Goal: Transaction & Acquisition: Purchase product/service

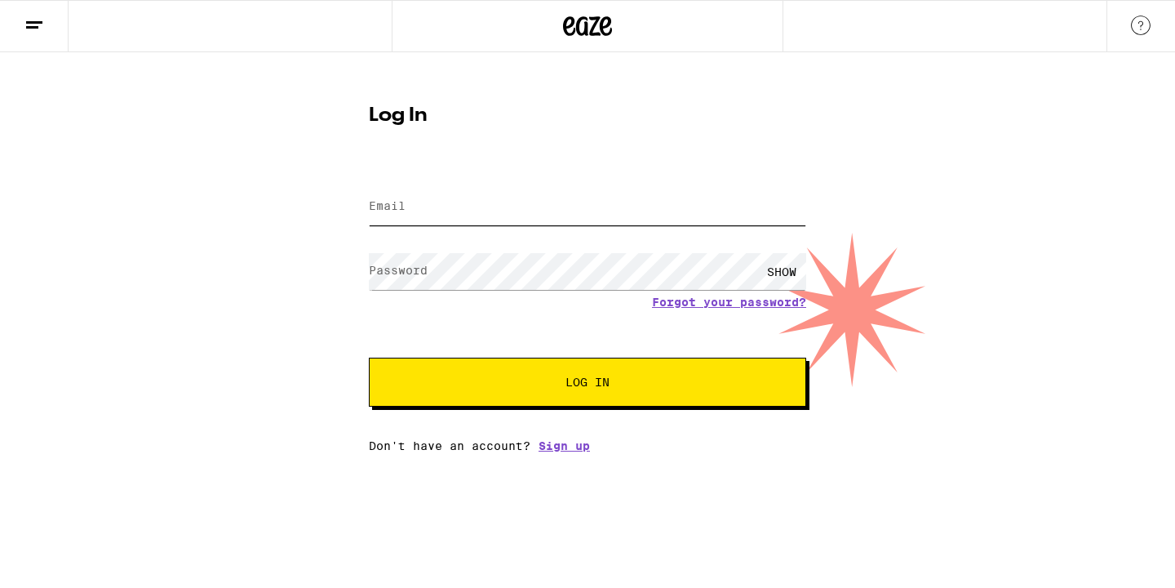
type input "johnedwardshaw@gmail.com"
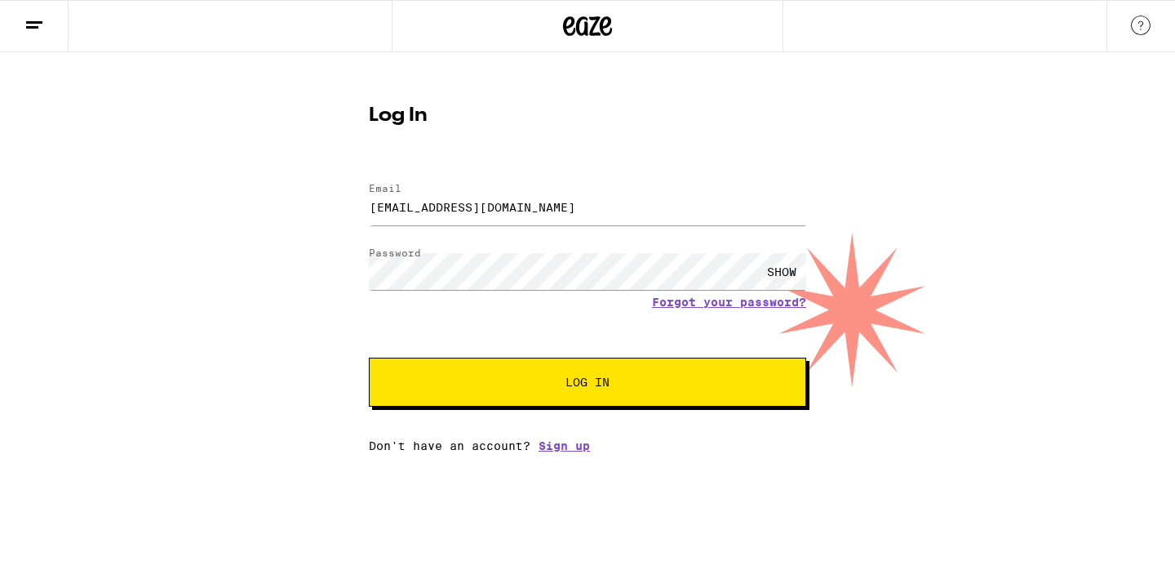
click at [561, 393] on button "Log In" at bounding box center [587, 382] width 437 height 49
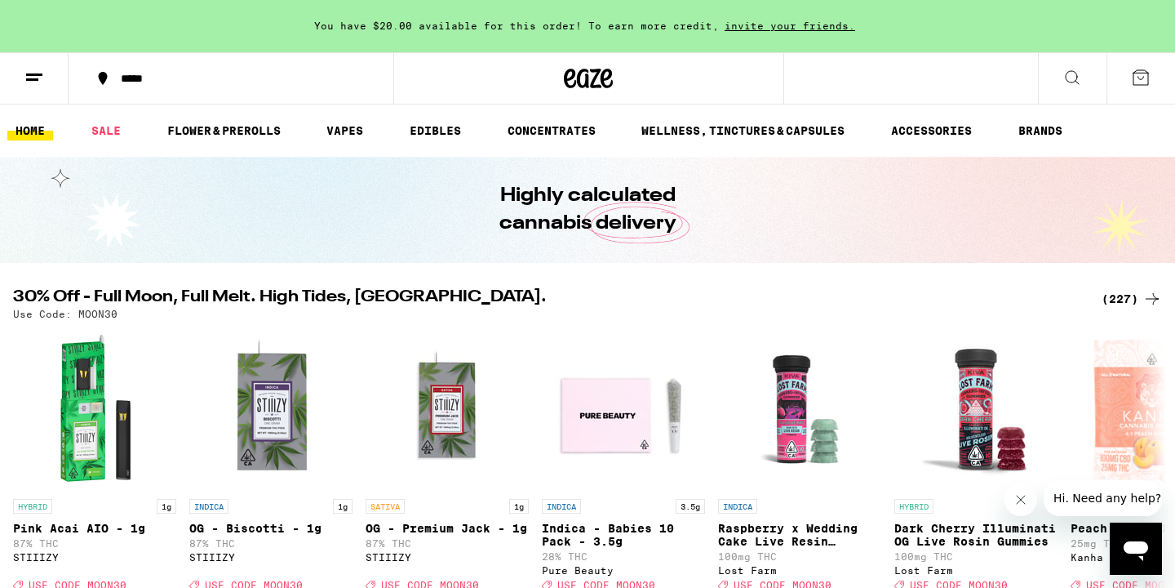
click at [134, 82] on div "*****" at bounding box center [241, 78] width 256 height 11
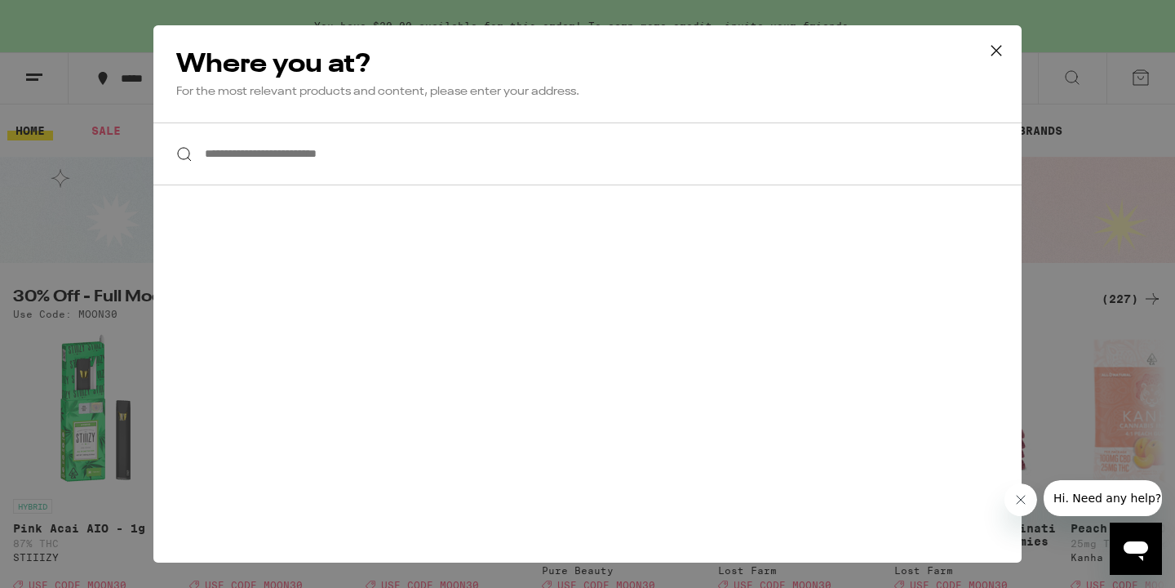
click at [215, 150] on input "**********" at bounding box center [587, 153] width 868 height 63
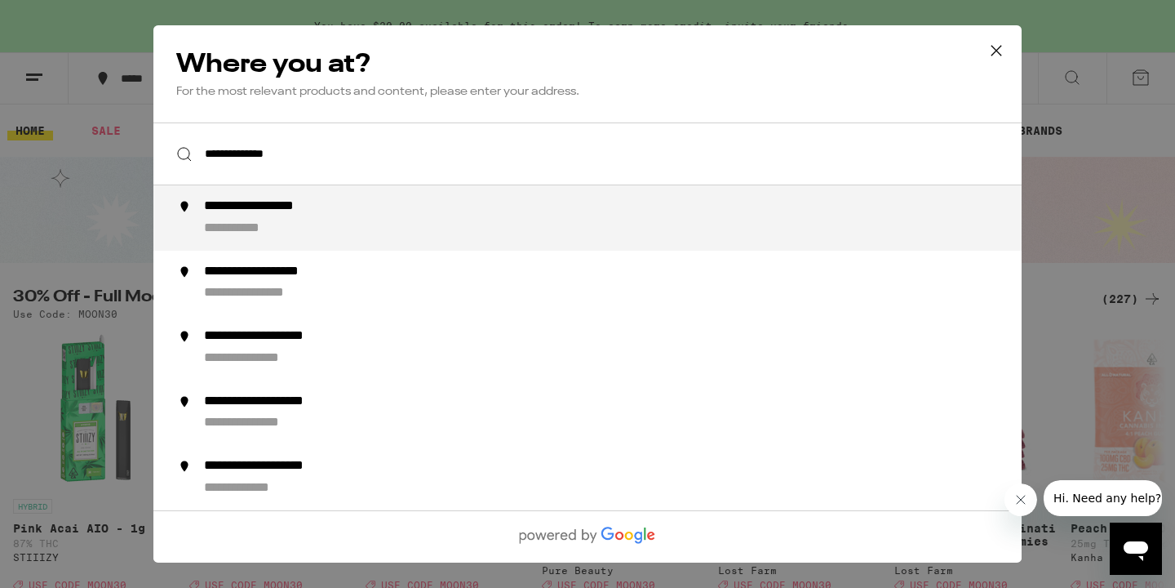
click at [319, 215] on div "**********" at bounding box center [280, 206] width 152 height 17
type input "**********"
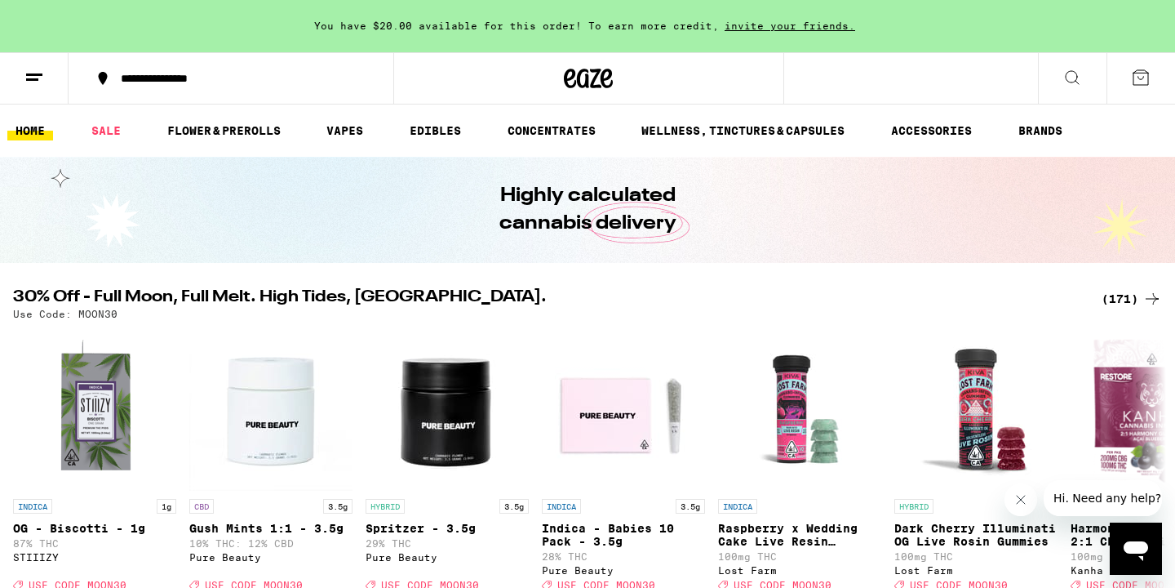
click at [37, 79] on line at bounding box center [32, 79] width 12 height 0
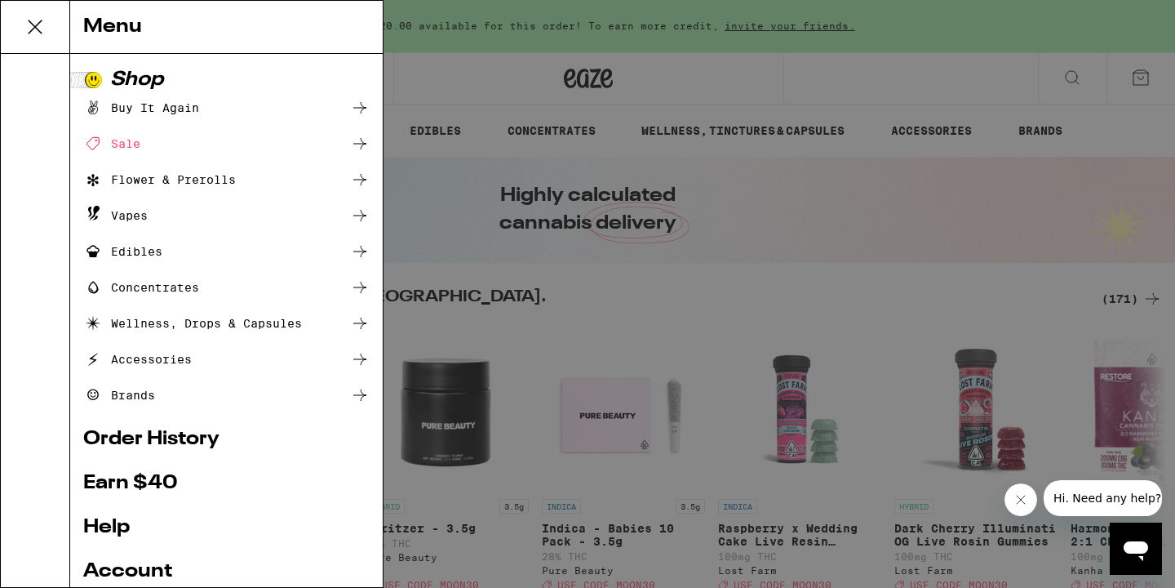
click at [206, 107] on div "Buy It Again" at bounding box center [226, 108] width 286 height 20
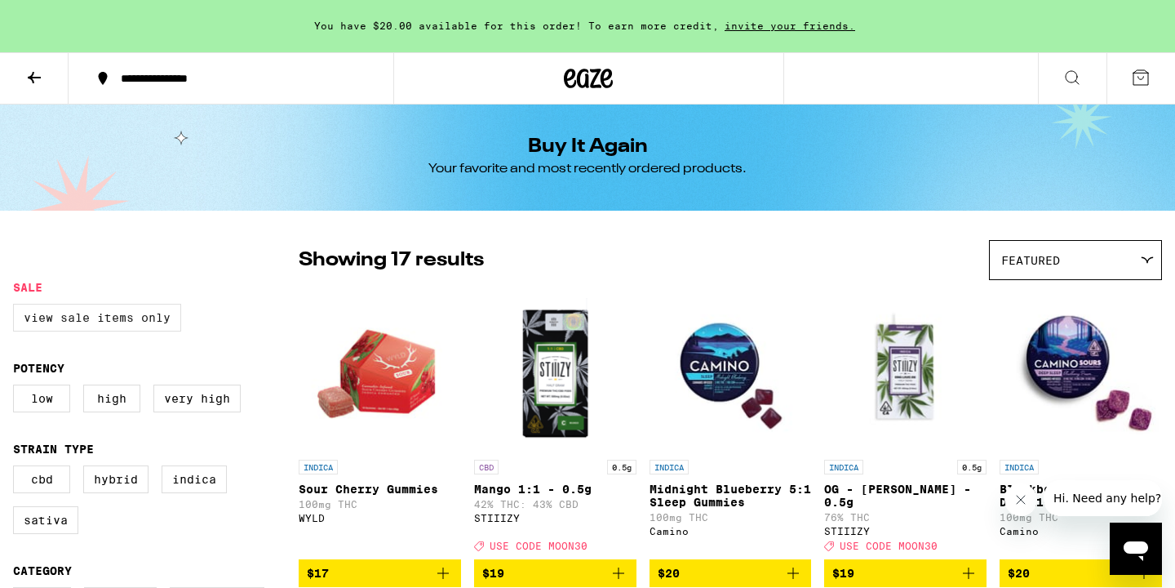
click at [109, 314] on label "View Sale Items Only" at bounding box center [97, 318] width 168 height 28
click at [17, 307] on input "View Sale Items Only" at bounding box center [16, 306] width 1 height 1
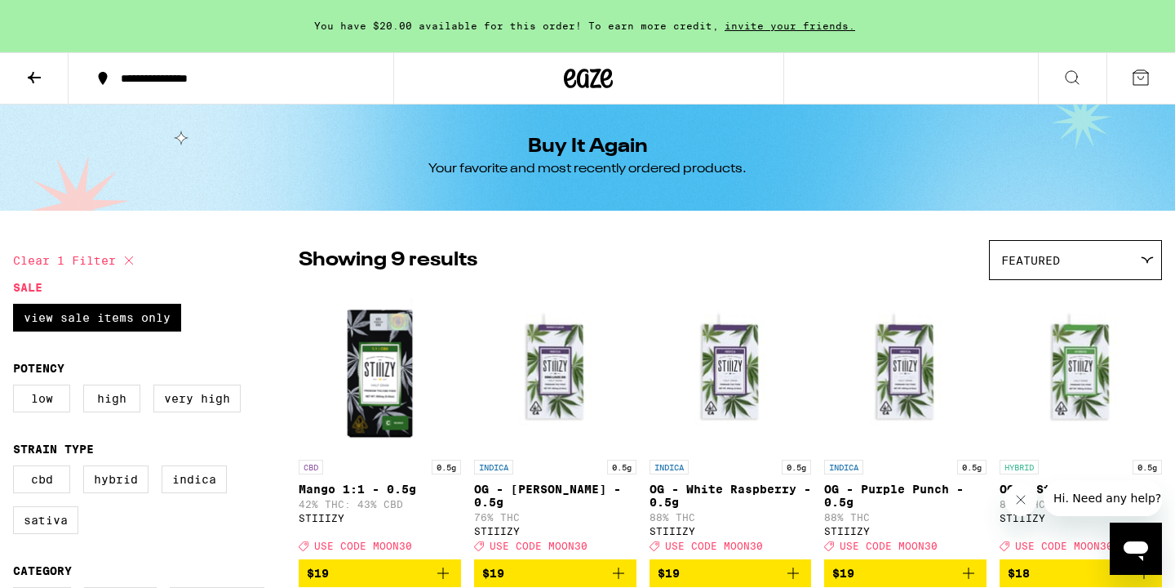
click at [138, 255] on icon at bounding box center [129, 261] width 20 height 20
checkbox input "false"
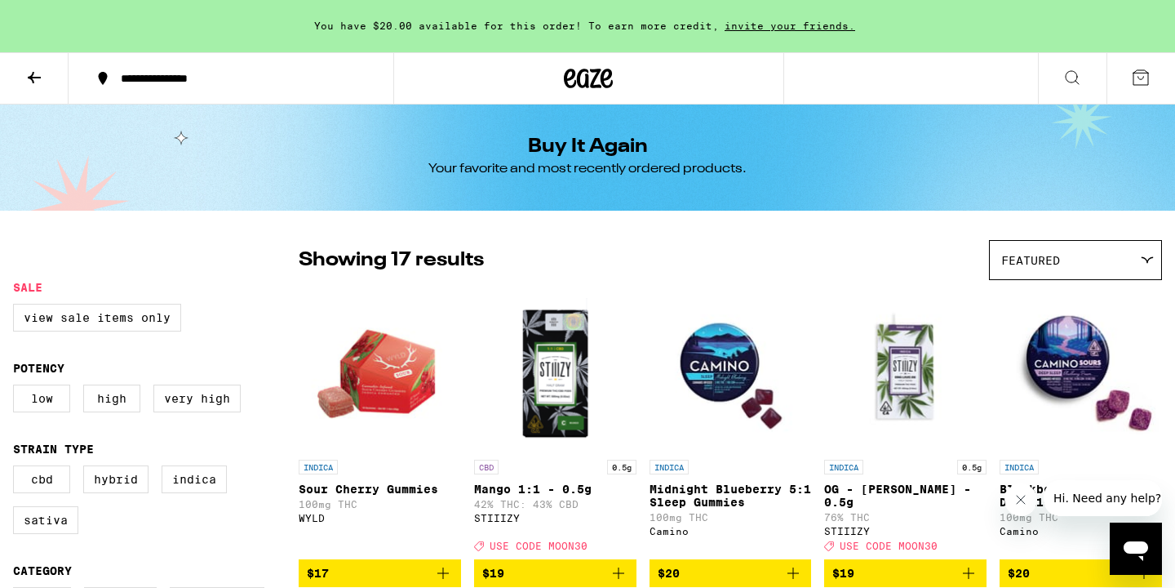
click at [47, 74] on button at bounding box center [34, 78] width 69 height 51
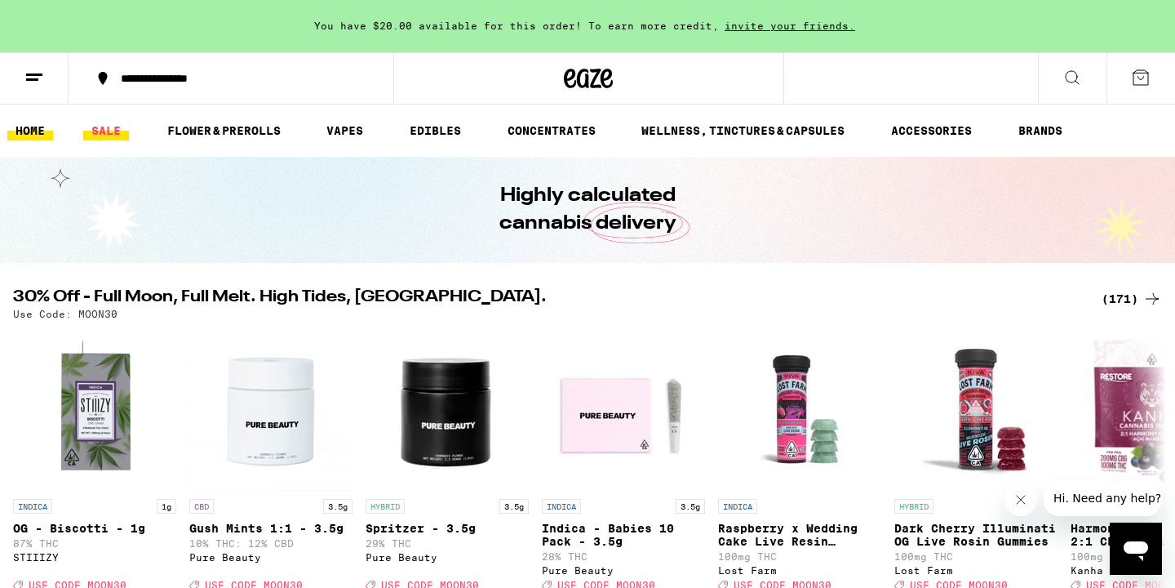
click at [107, 123] on link "SALE" at bounding box center [106, 131] width 46 height 20
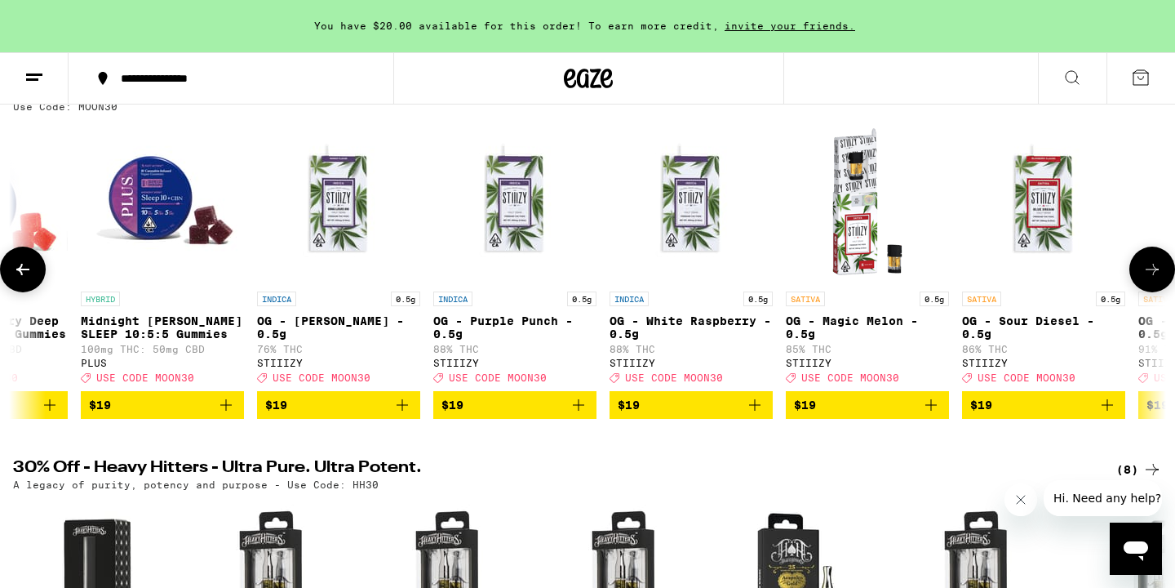
scroll to position [0, 13487]
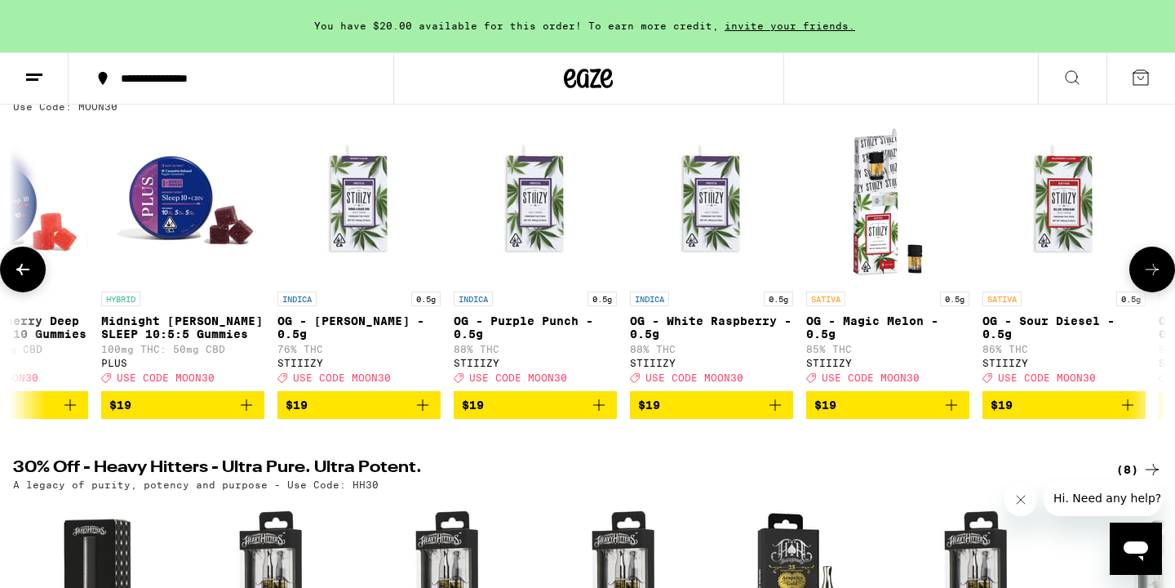
click at [597, 415] on icon "Add to bag" at bounding box center [599, 405] width 20 height 20
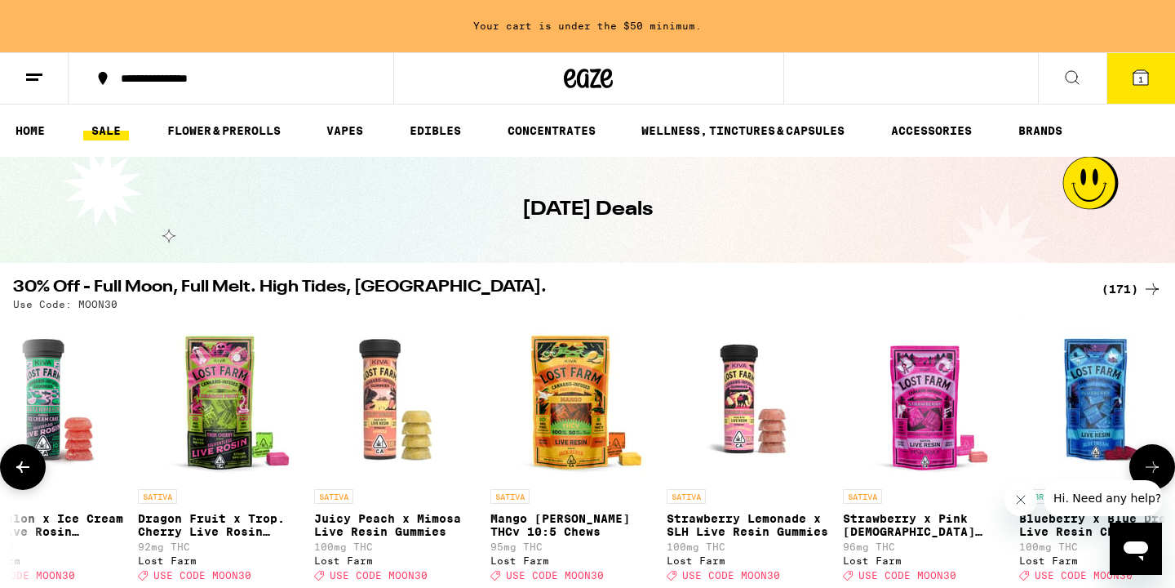
scroll to position [0, 18721]
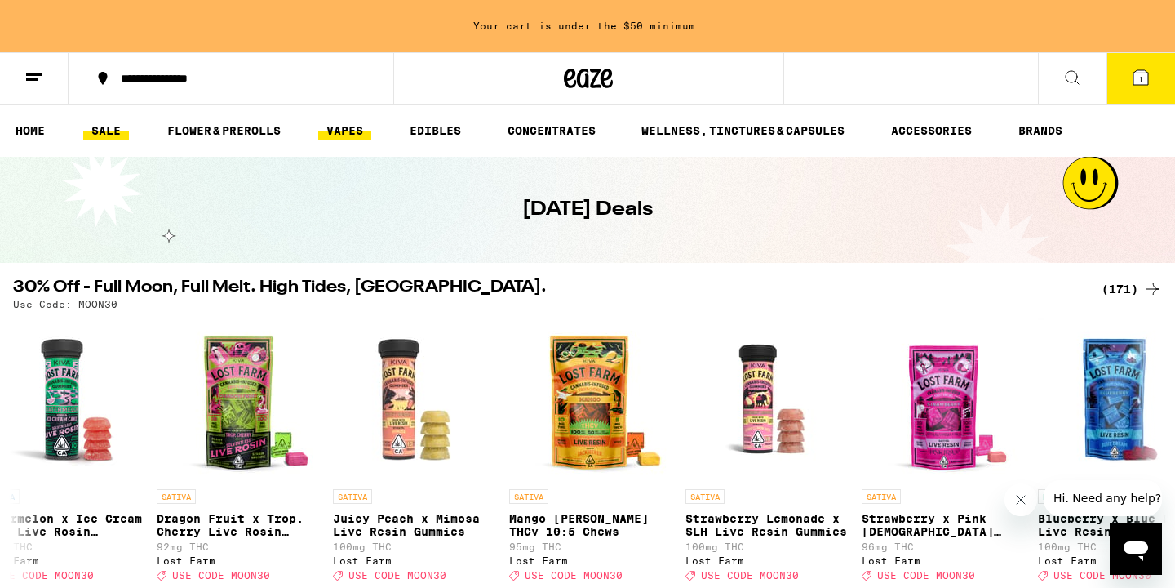
click at [356, 127] on link "VAPES" at bounding box center [344, 131] width 53 height 20
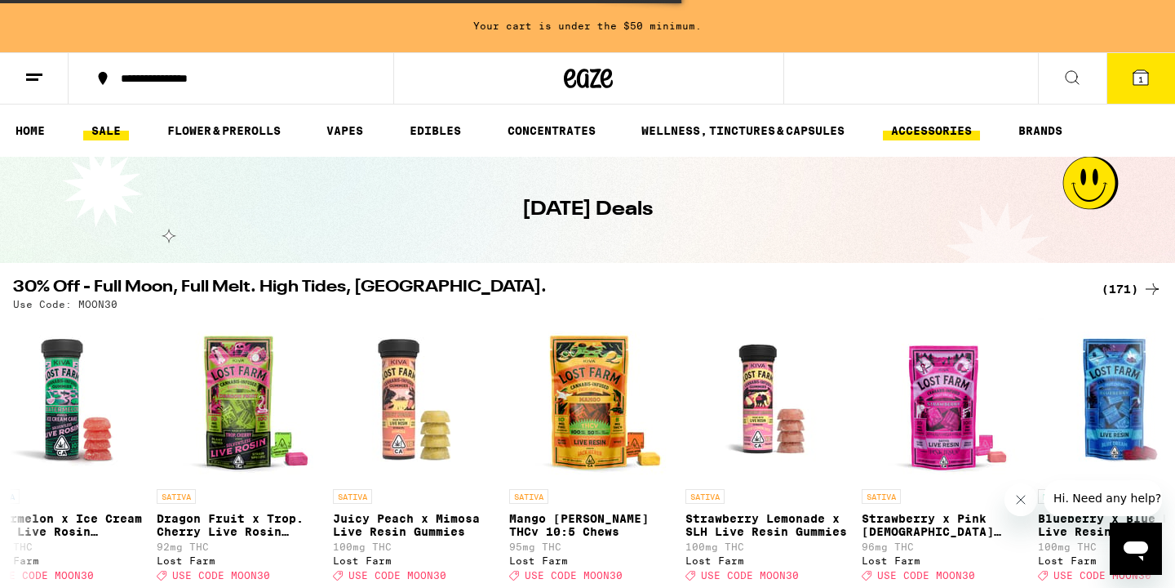
click at [927, 139] on link "ACCESSORIES" at bounding box center [931, 131] width 97 height 20
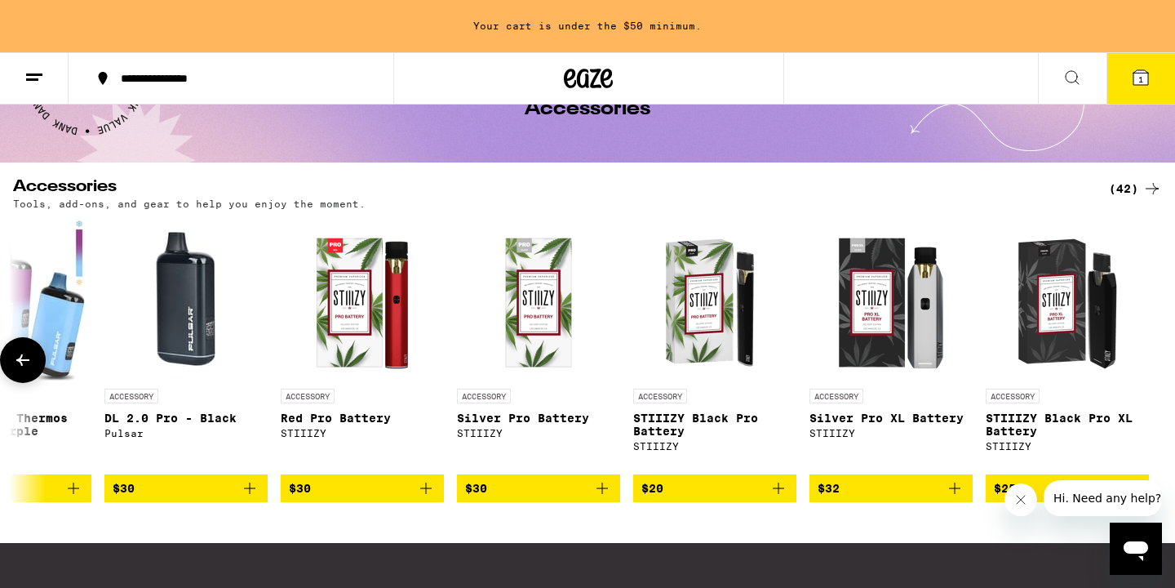
scroll to position [0, 6255]
click at [772, 491] on icon "Add to bag" at bounding box center [779, 488] width 20 height 20
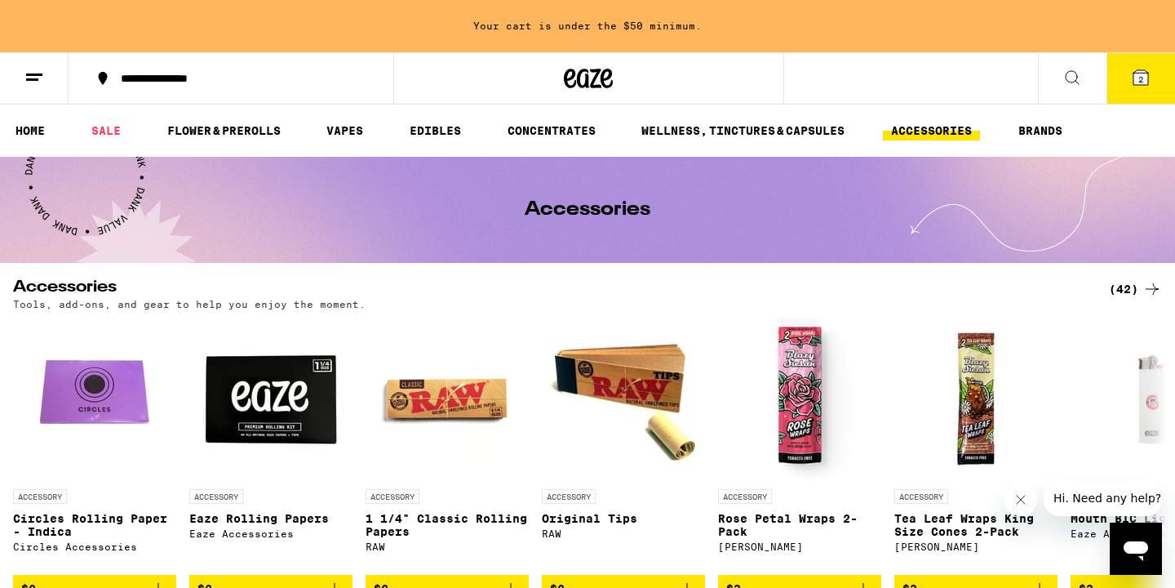
scroll to position [0, 0]
click at [118, 130] on link "SALE" at bounding box center [106, 131] width 46 height 20
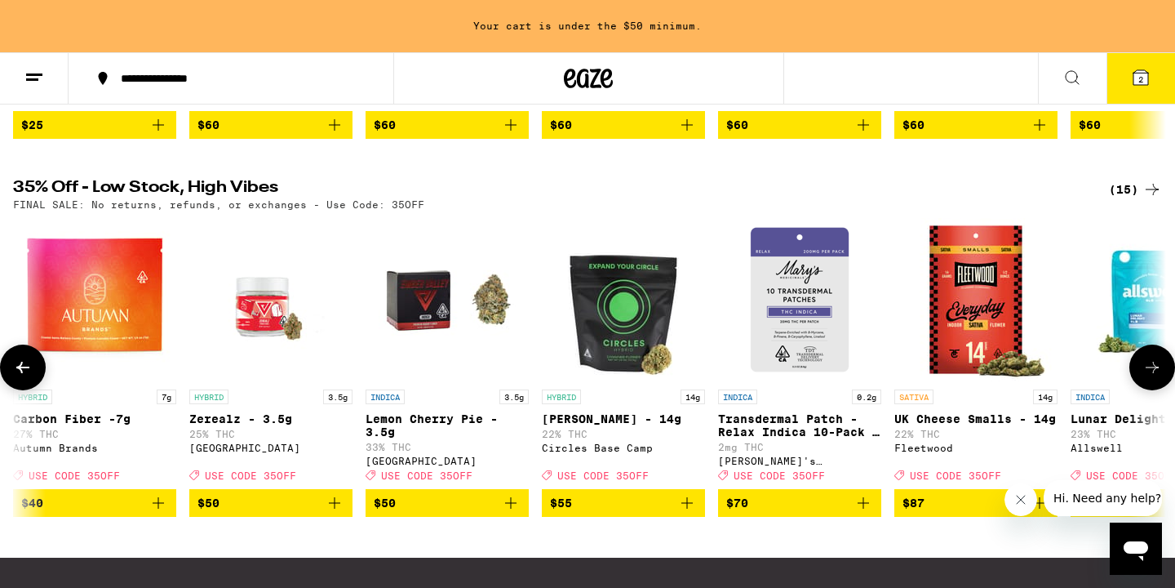
scroll to position [0, 1271]
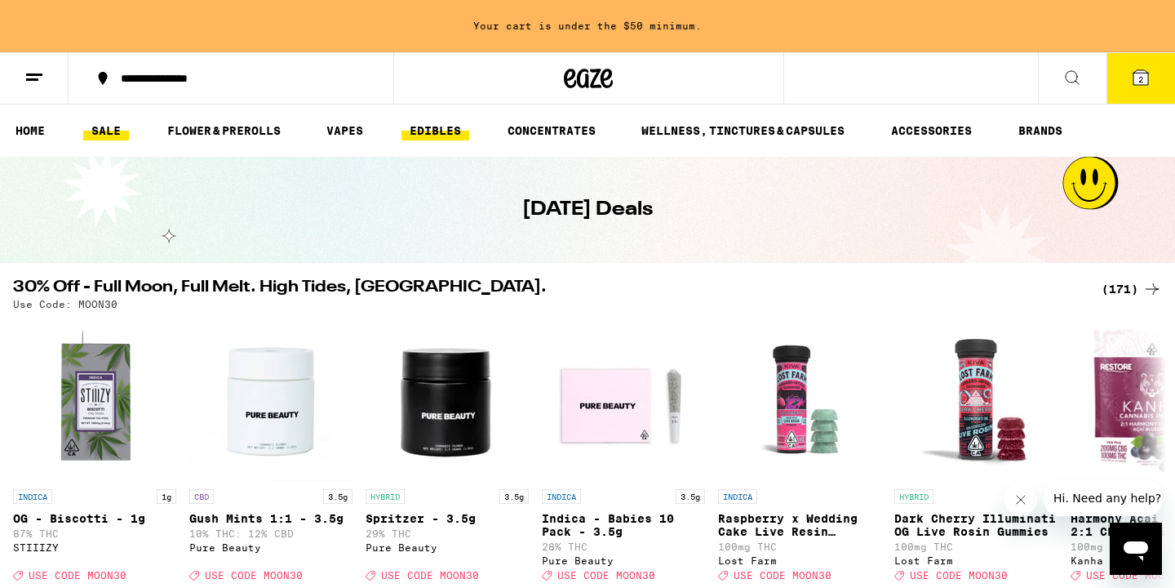
click at [433, 127] on link "EDIBLES" at bounding box center [436, 131] width 68 height 20
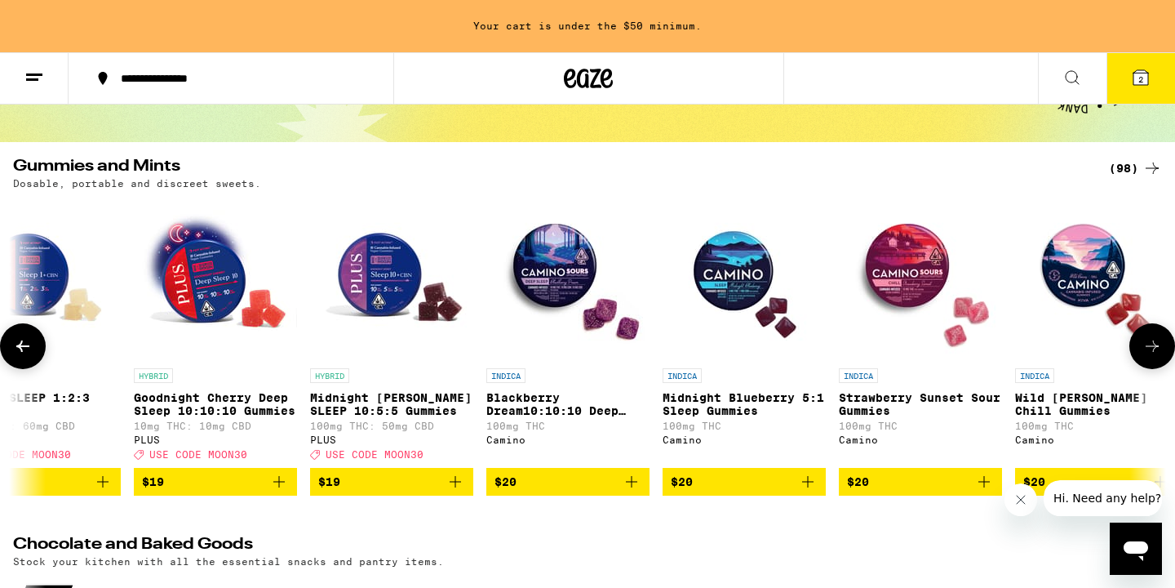
scroll to position [0, 8698]
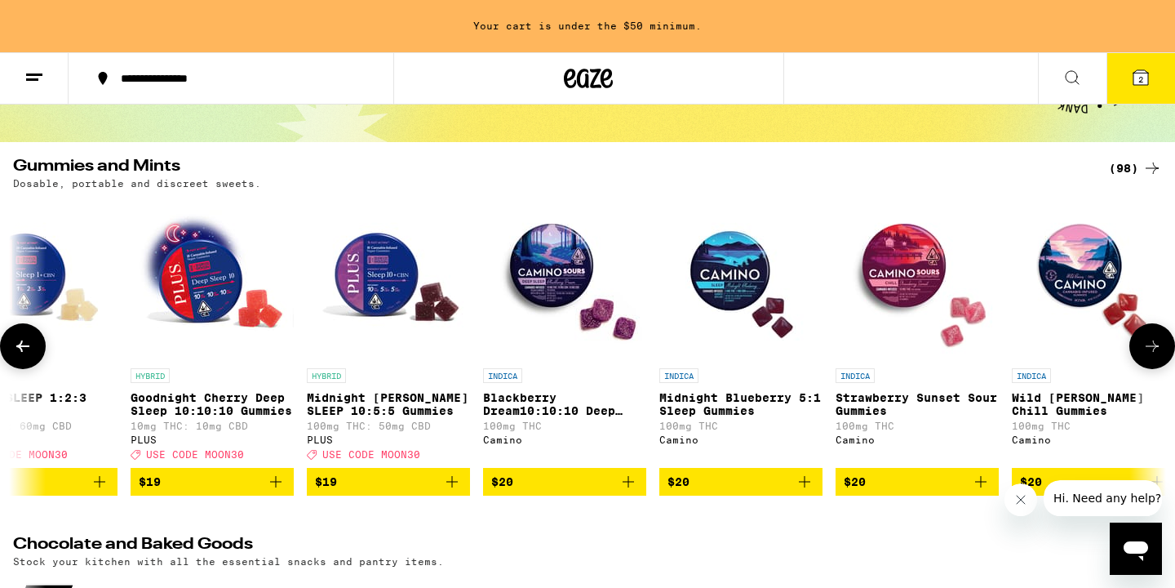
click at [732, 491] on span "$20" at bounding box center [741, 482] width 147 height 20
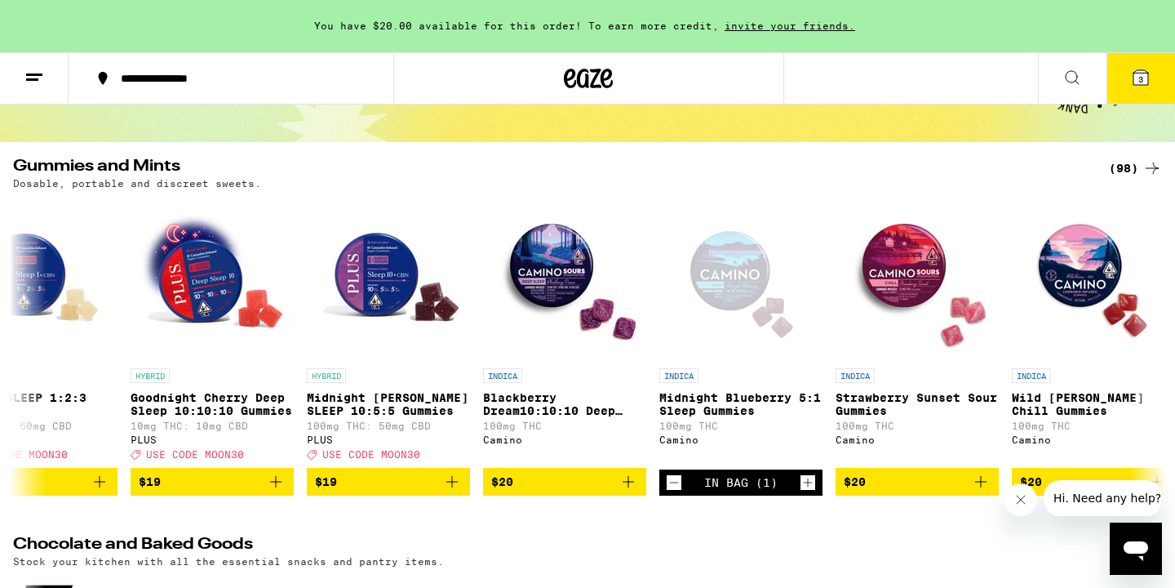
click at [1143, 80] on span "3" at bounding box center [1141, 79] width 5 height 10
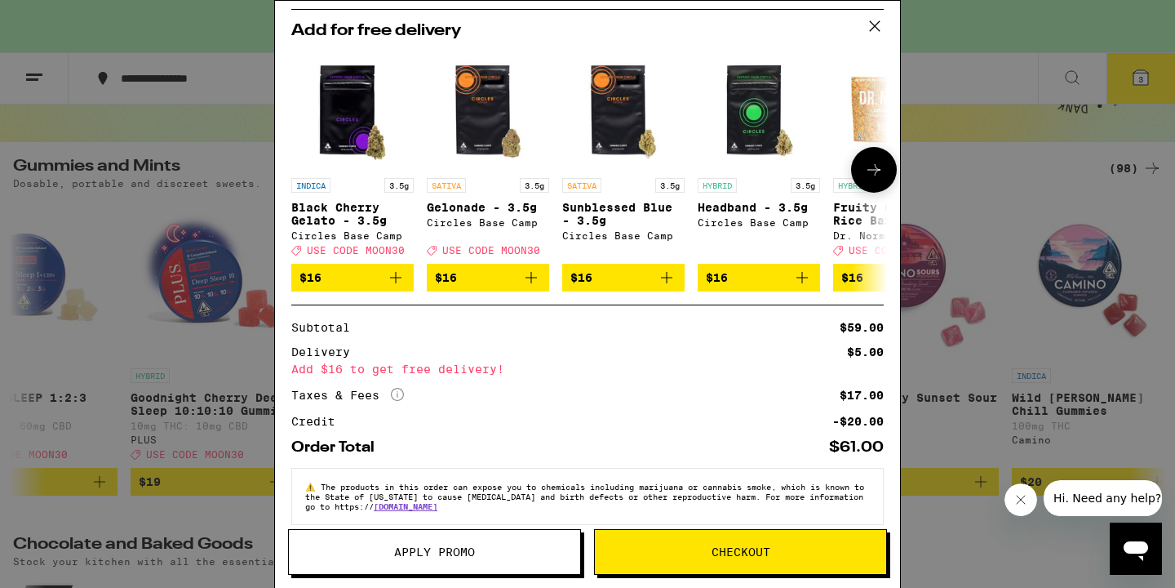
scroll to position [276, 0]
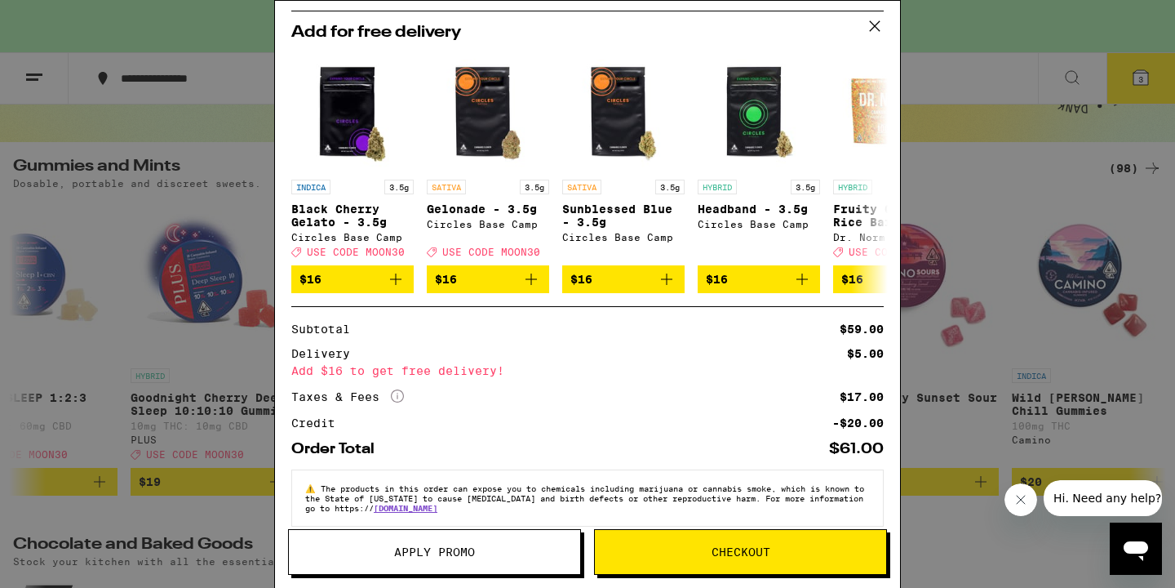
click at [1004, 200] on div "Your Cart You have $20.00 available for this order! To earn more credit, invite…" at bounding box center [587, 294] width 1175 height 588
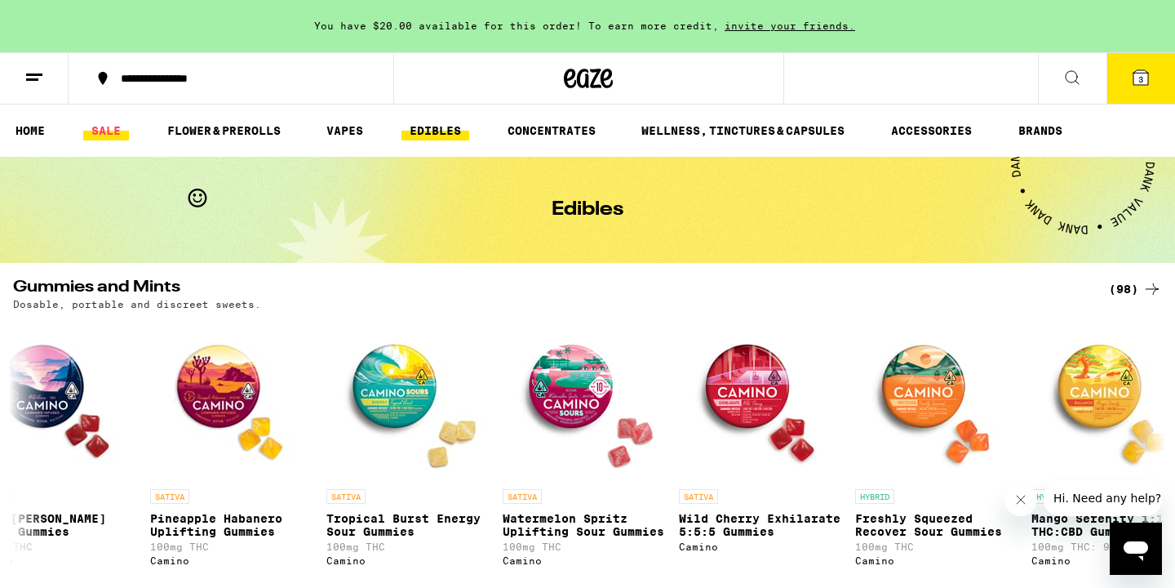
click at [103, 136] on link "SALE" at bounding box center [106, 131] width 46 height 20
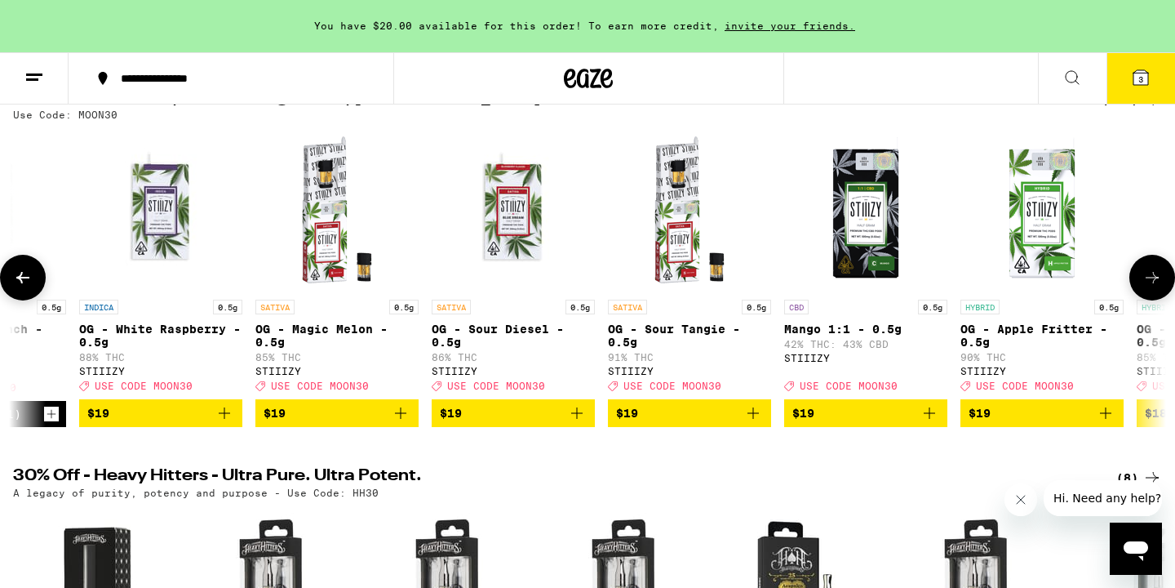
scroll to position [0, 14016]
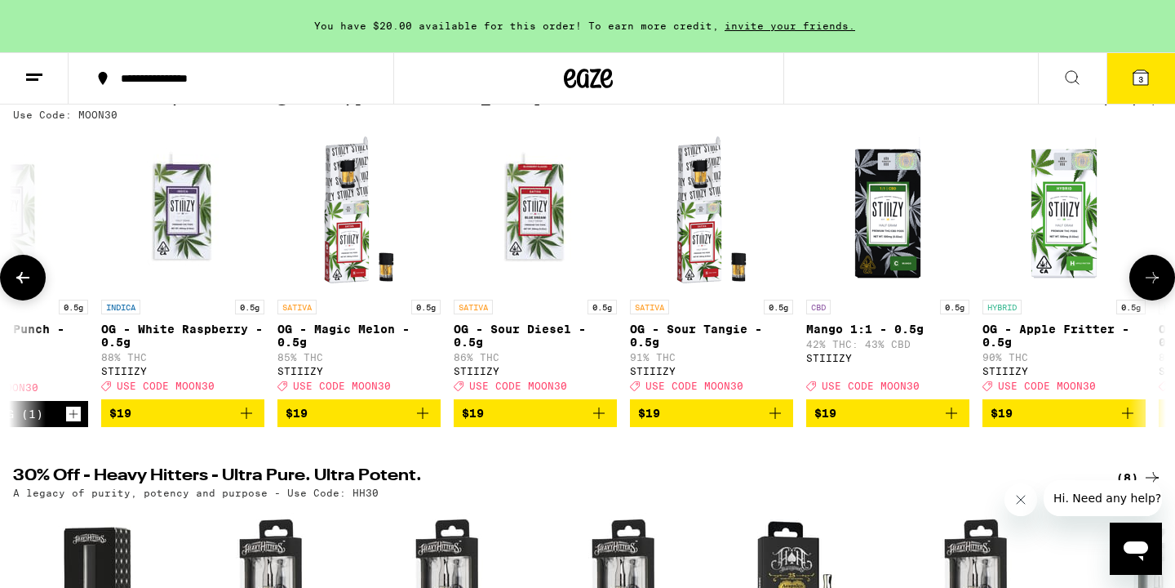
click at [765, 423] on span "$19" at bounding box center [711, 413] width 147 height 20
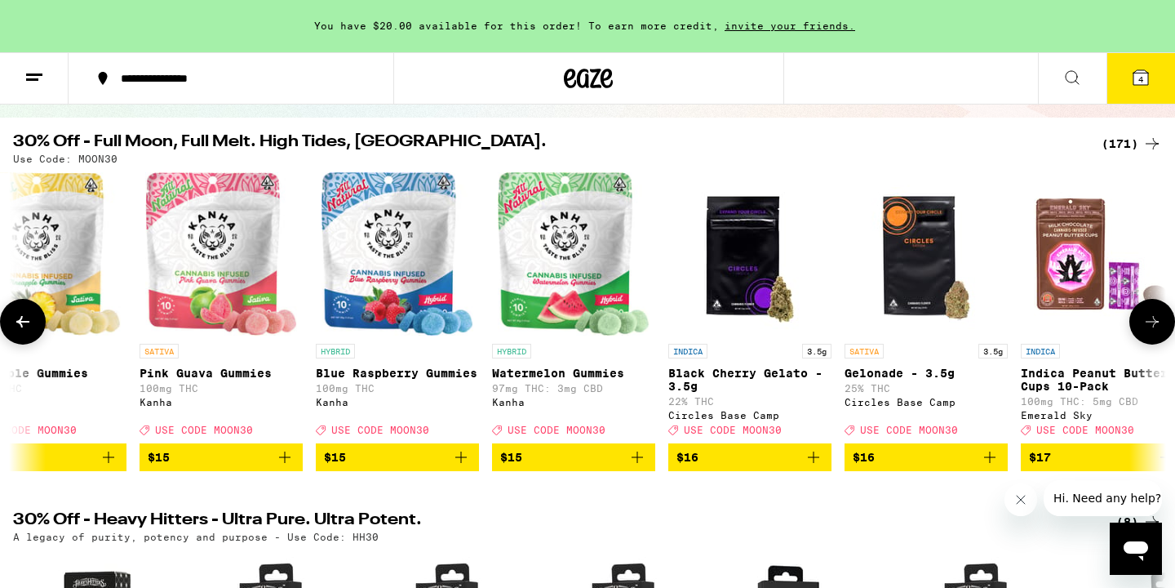
scroll to position [0, 9220]
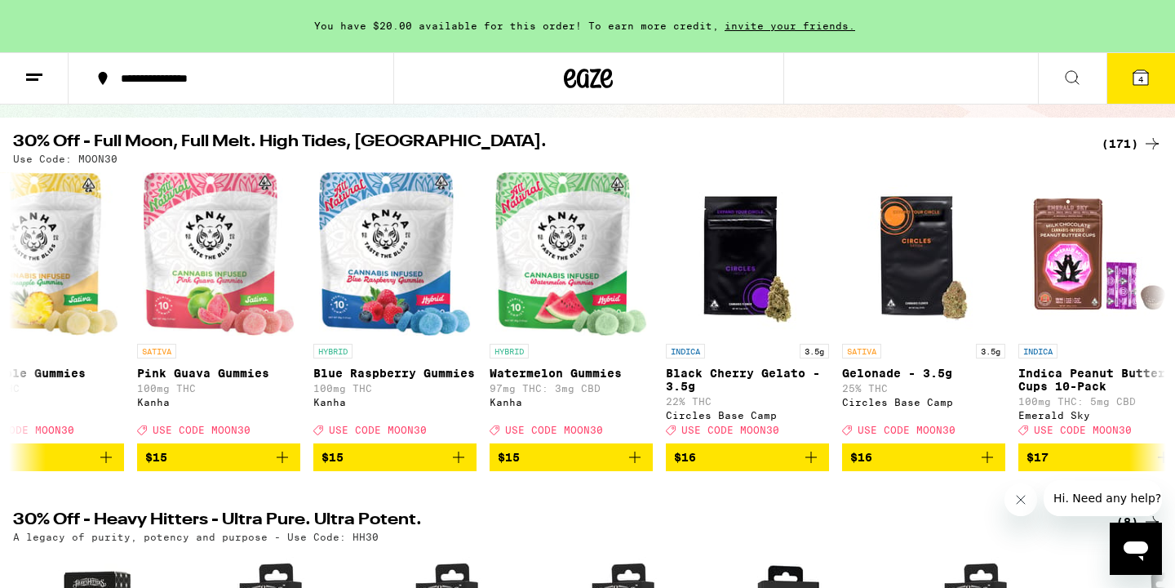
click at [856, 150] on h2 "30% Off - Full Moon, Full Melt. High Tides, Higher Vibes." at bounding box center [547, 144] width 1069 height 20
click at [1155, 76] on button "4" at bounding box center [1141, 78] width 69 height 51
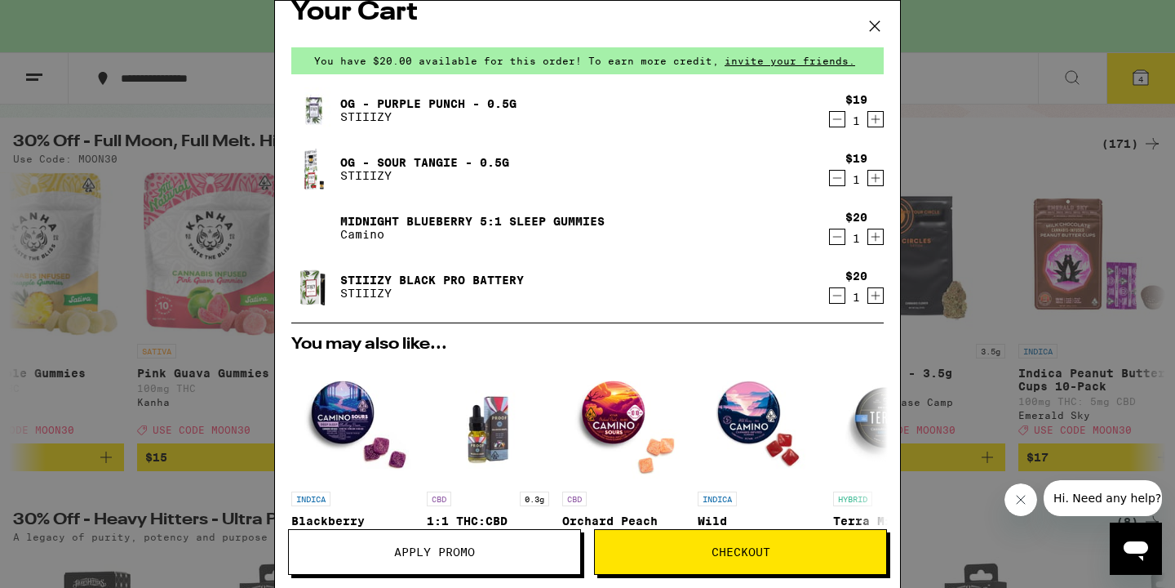
scroll to position [24, 0]
click at [783, 60] on span "invite your friends." at bounding box center [790, 60] width 142 height 11
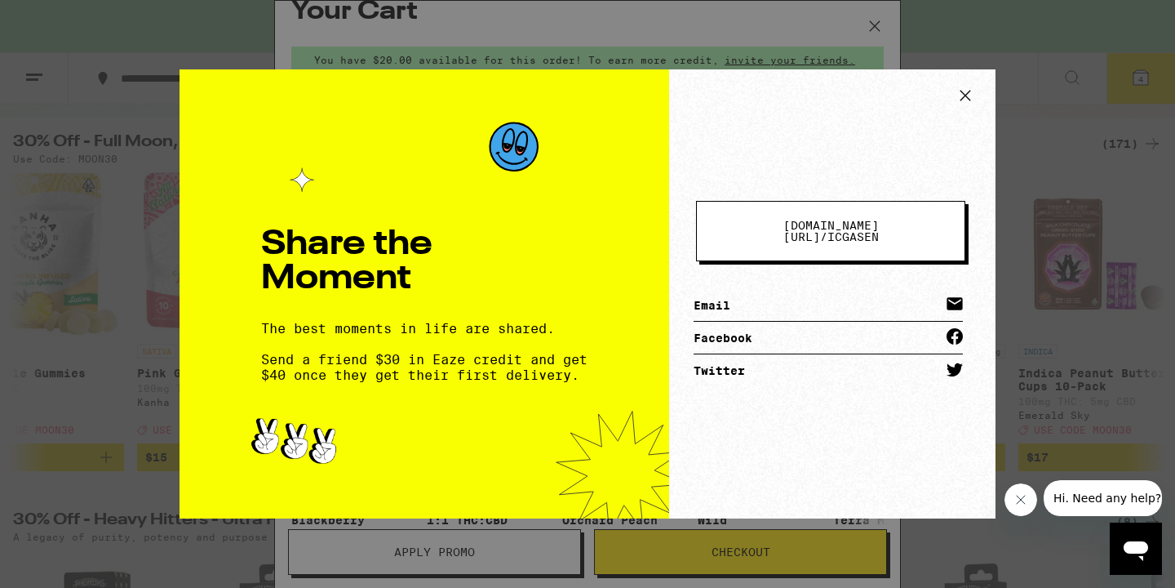
click at [738, 300] on link "Email" at bounding box center [828, 305] width 269 height 33
click at [962, 98] on icon at bounding box center [965, 95] width 24 height 24
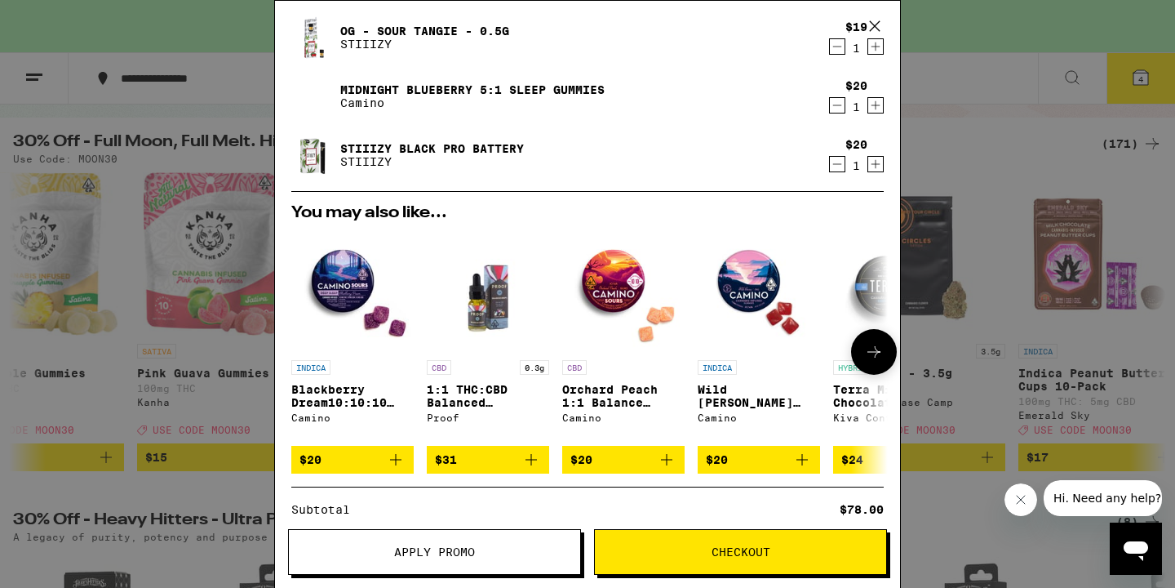
scroll to position [155, 0]
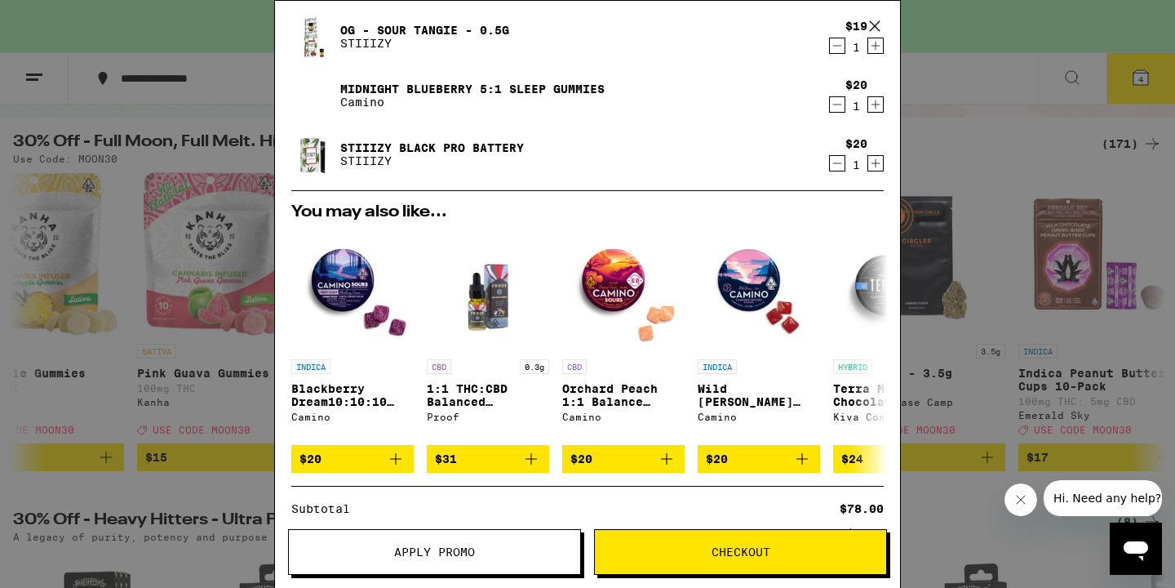
click at [483, 546] on span "Apply Promo" at bounding box center [434, 551] width 291 height 11
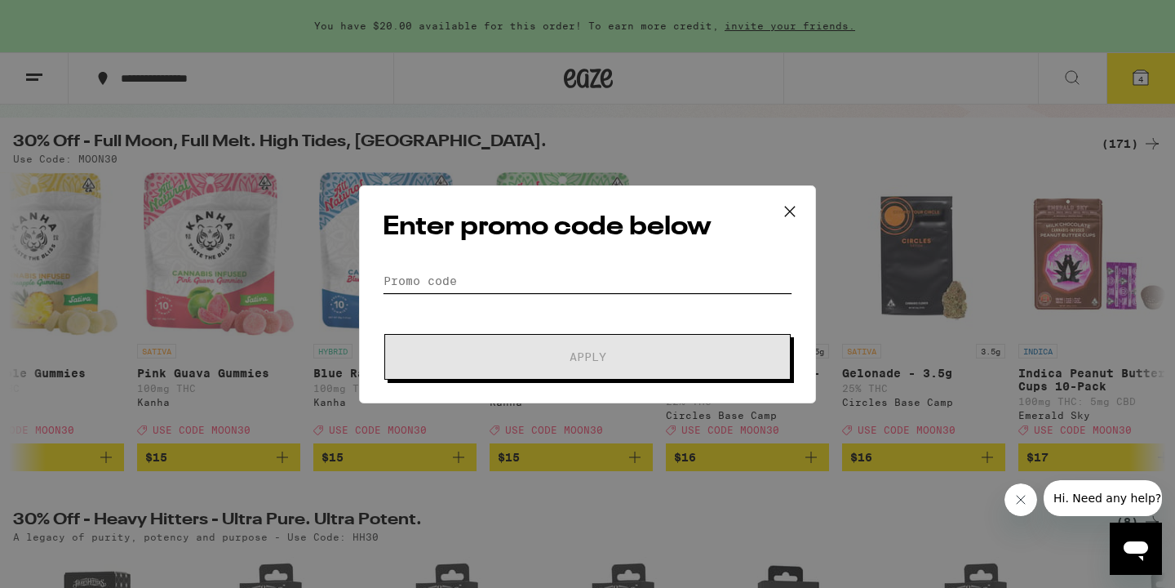
click at [487, 283] on input "Promo Code" at bounding box center [588, 281] width 410 height 24
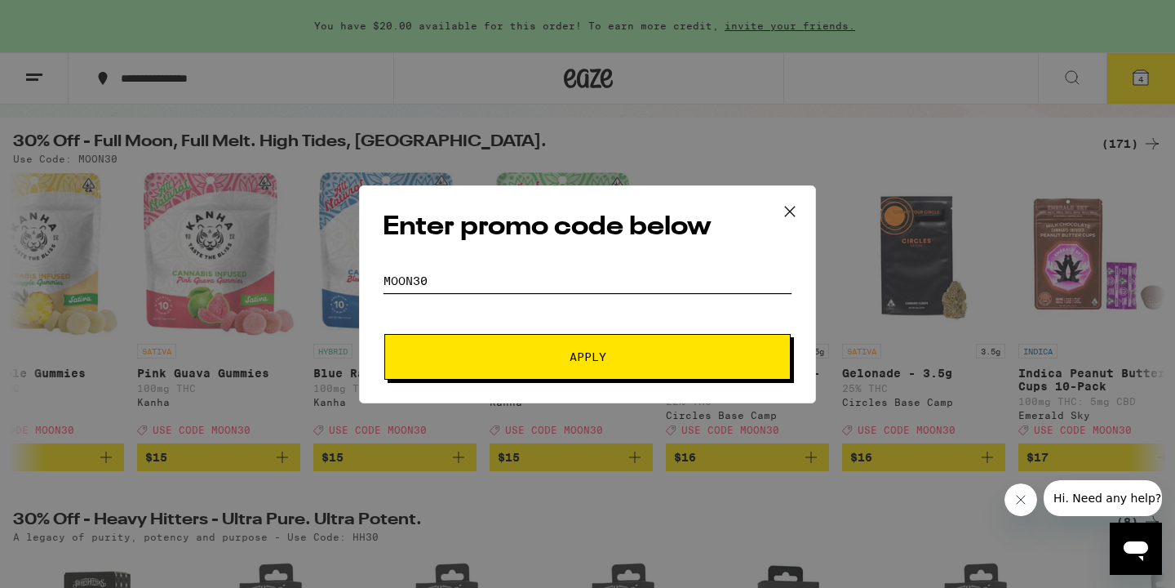
type input "MOON30"
click at [586, 342] on button "Apply" at bounding box center [587, 357] width 406 height 46
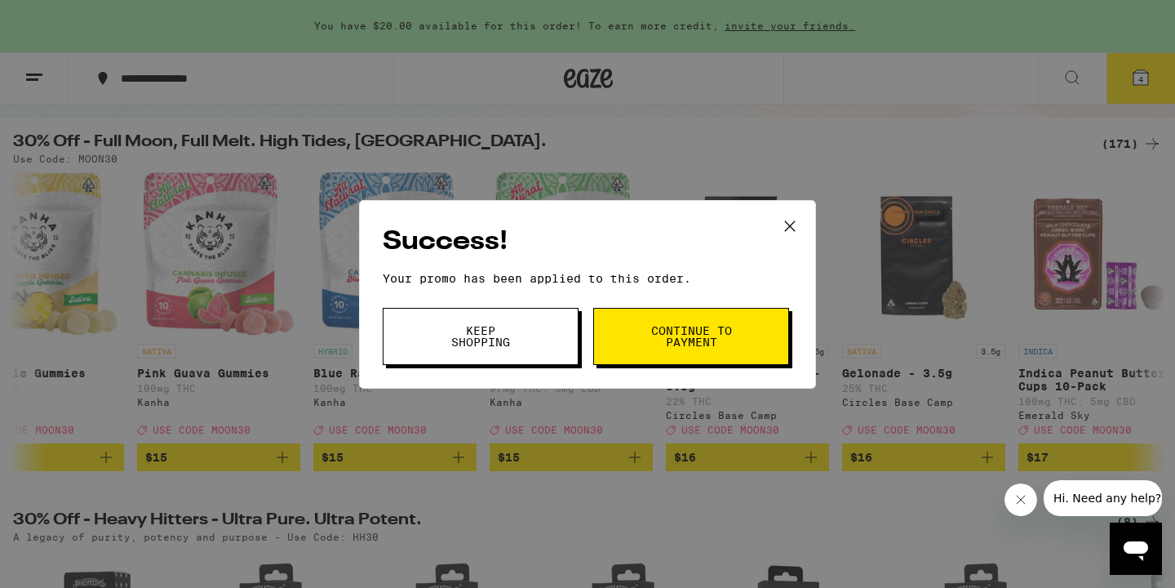
click at [677, 336] on span "Continue to payment" at bounding box center [691, 336] width 83 height 23
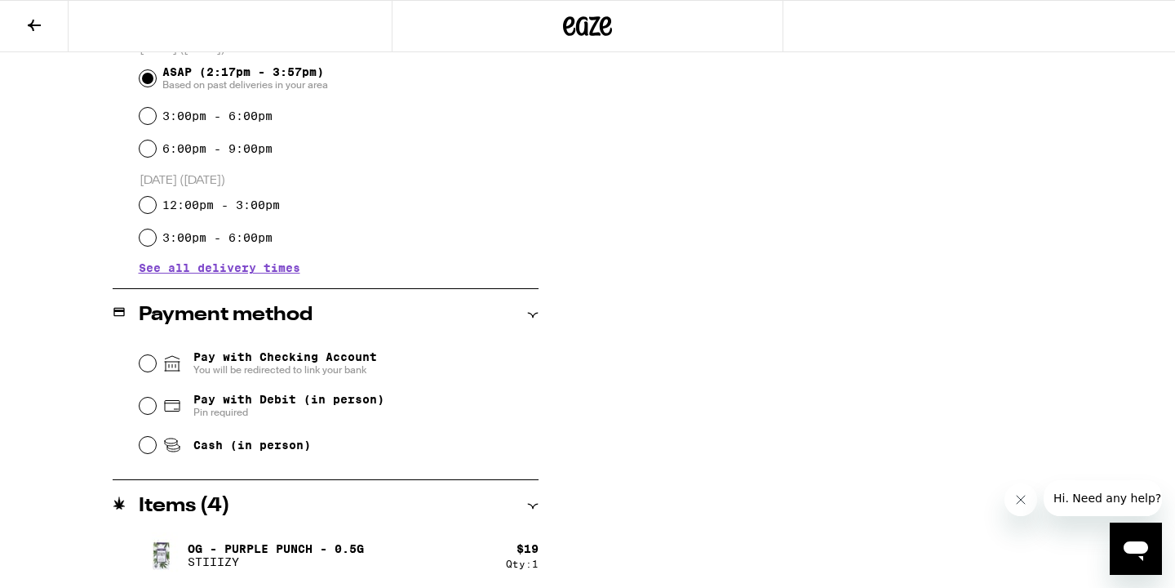
scroll to position [470, 0]
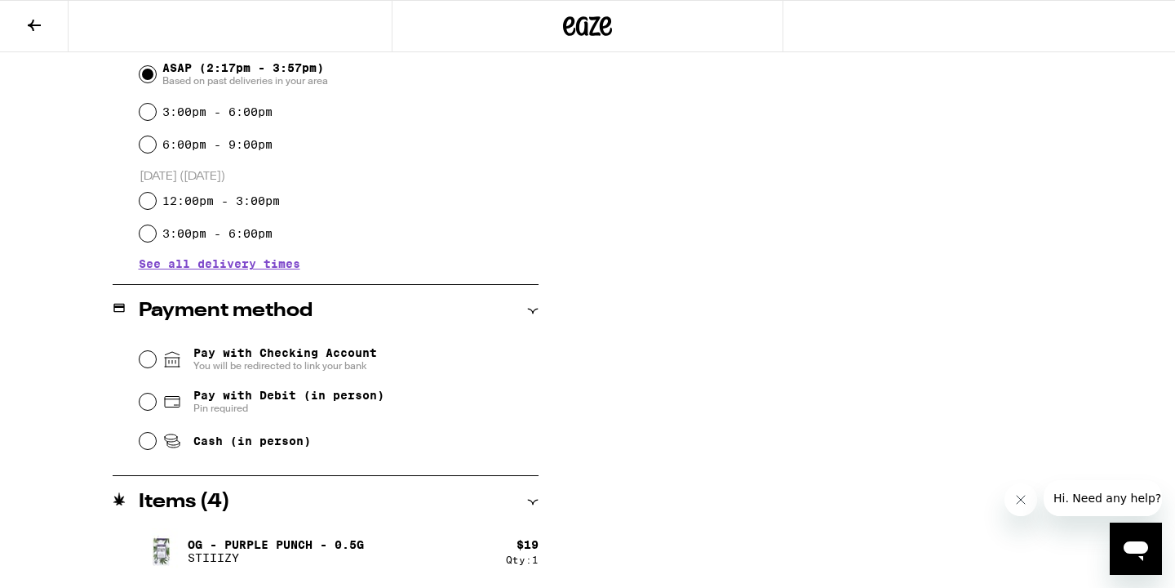
click at [149, 449] on input "Cash (in person)" at bounding box center [148, 441] width 16 height 16
radio input "true"
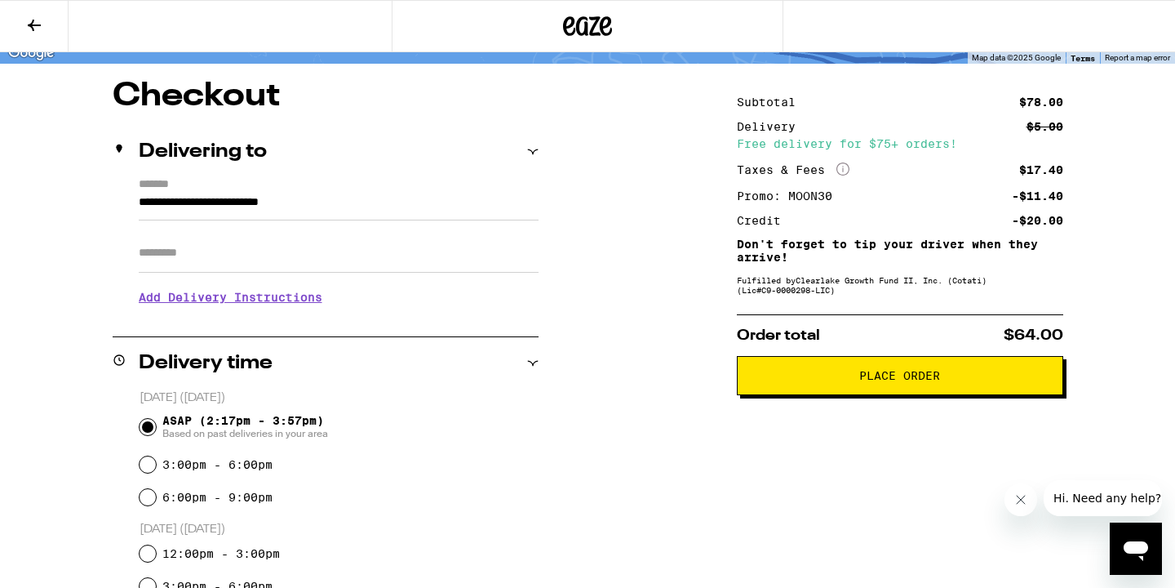
scroll to position [116, 0]
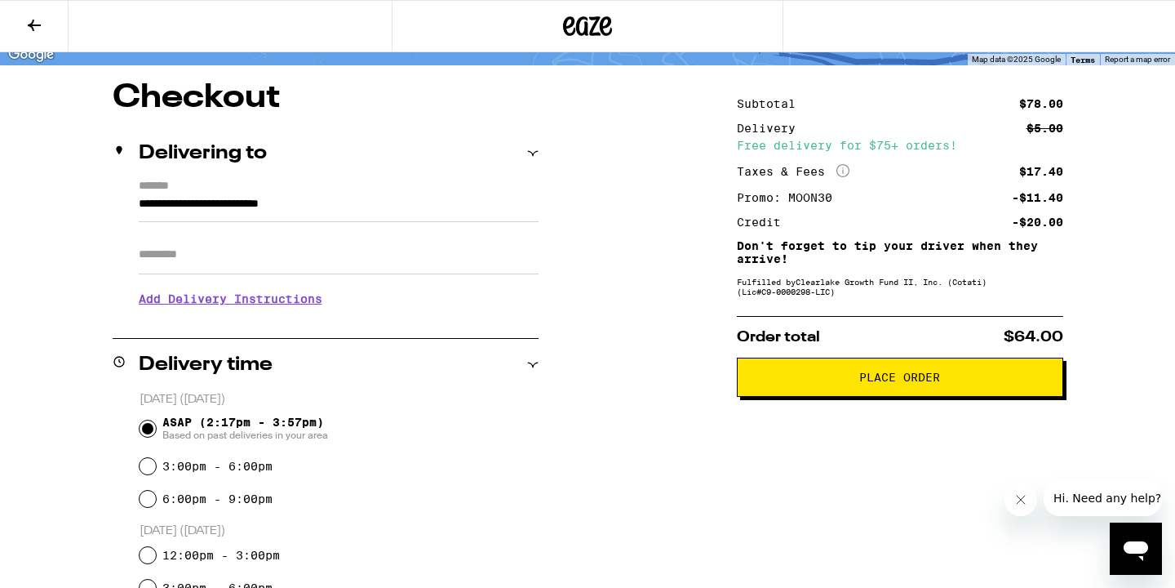
click at [909, 383] on span "Place Order" at bounding box center [899, 376] width 81 height 11
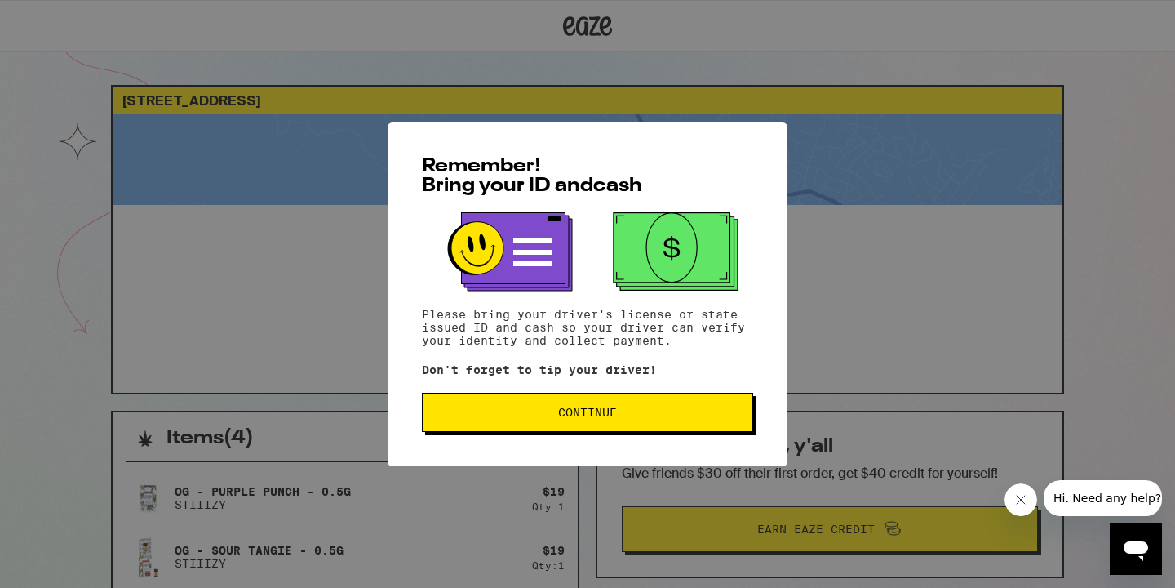
click at [641, 413] on span "Continue" at bounding box center [588, 411] width 304 height 11
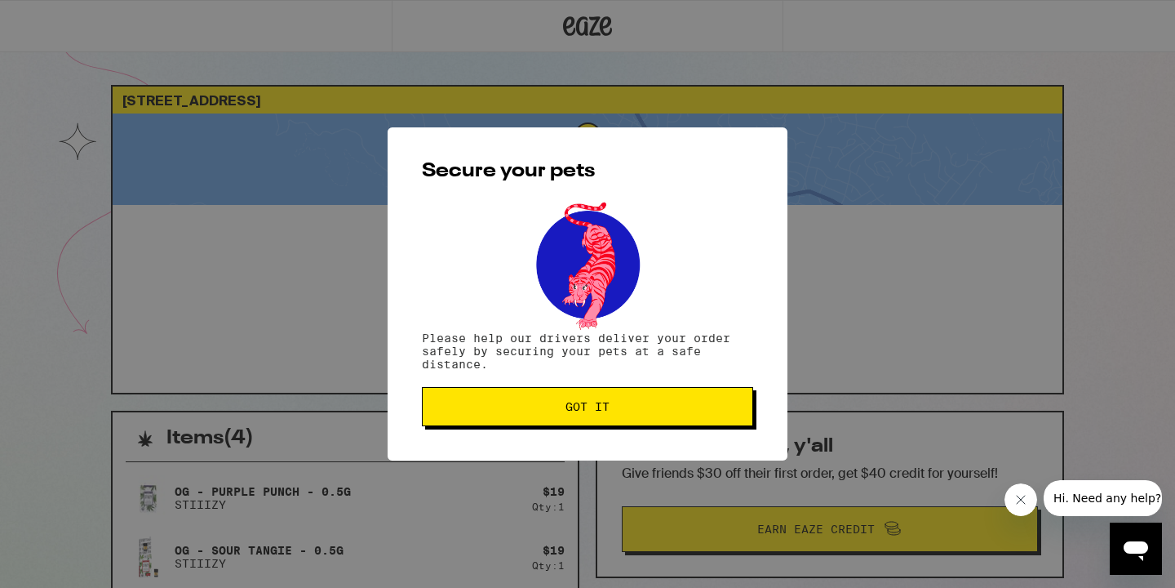
click at [641, 415] on button "Got it" at bounding box center [587, 406] width 331 height 39
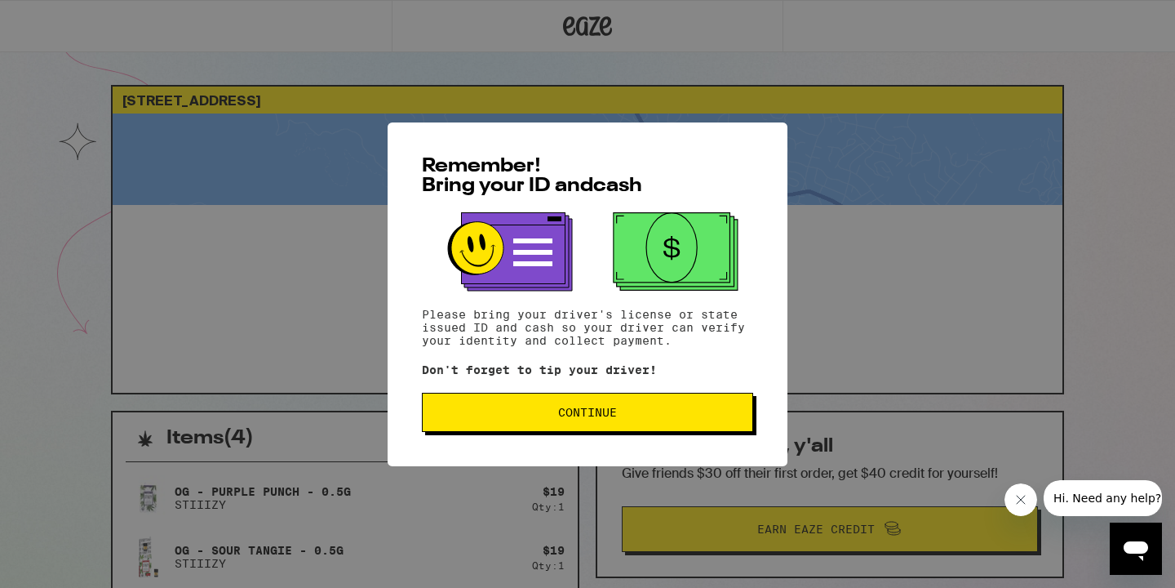
click at [597, 424] on button "Continue" at bounding box center [587, 412] width 331 height 39
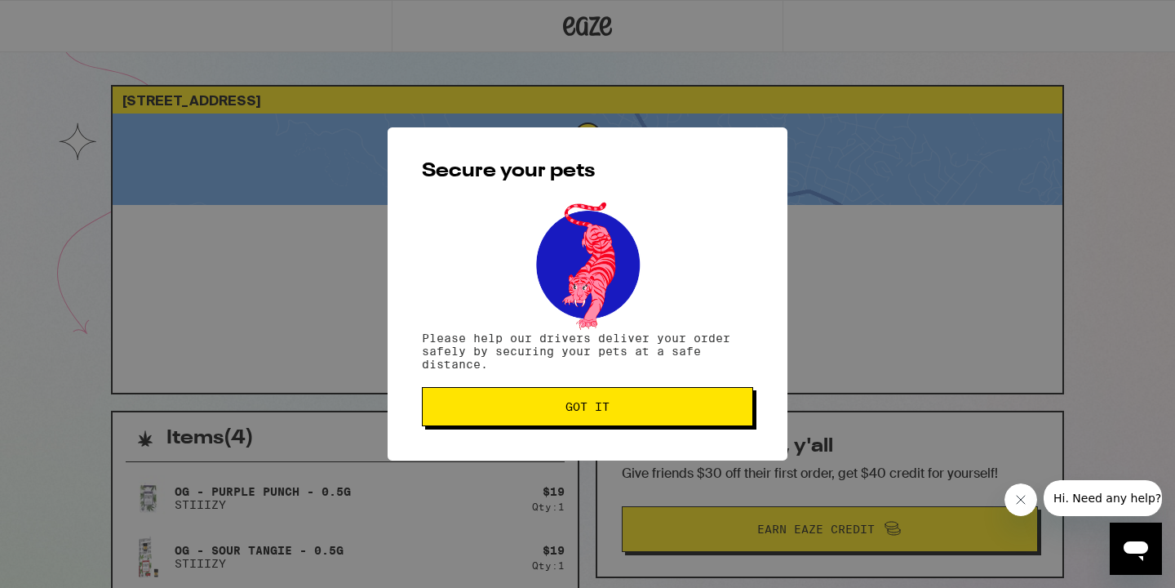
click at [593, 409] on span "Got it" at bounding box center [588, 406] width 44 height 11
